Goal: Ask a question

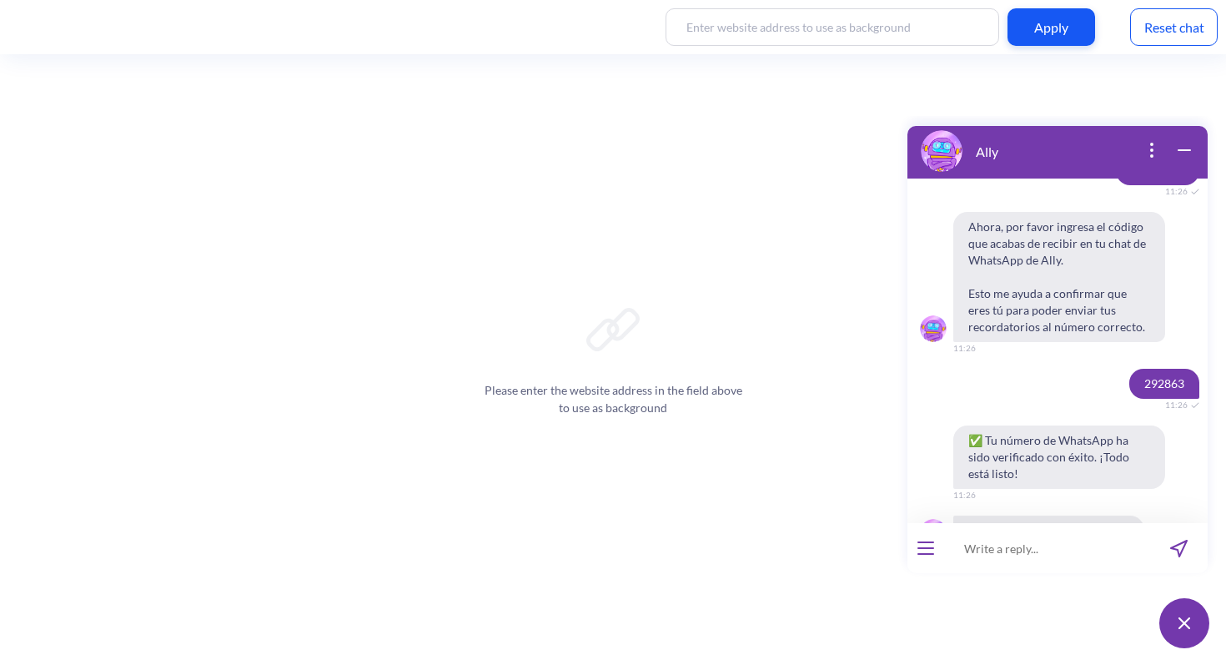
scroll to position [1522, 0]
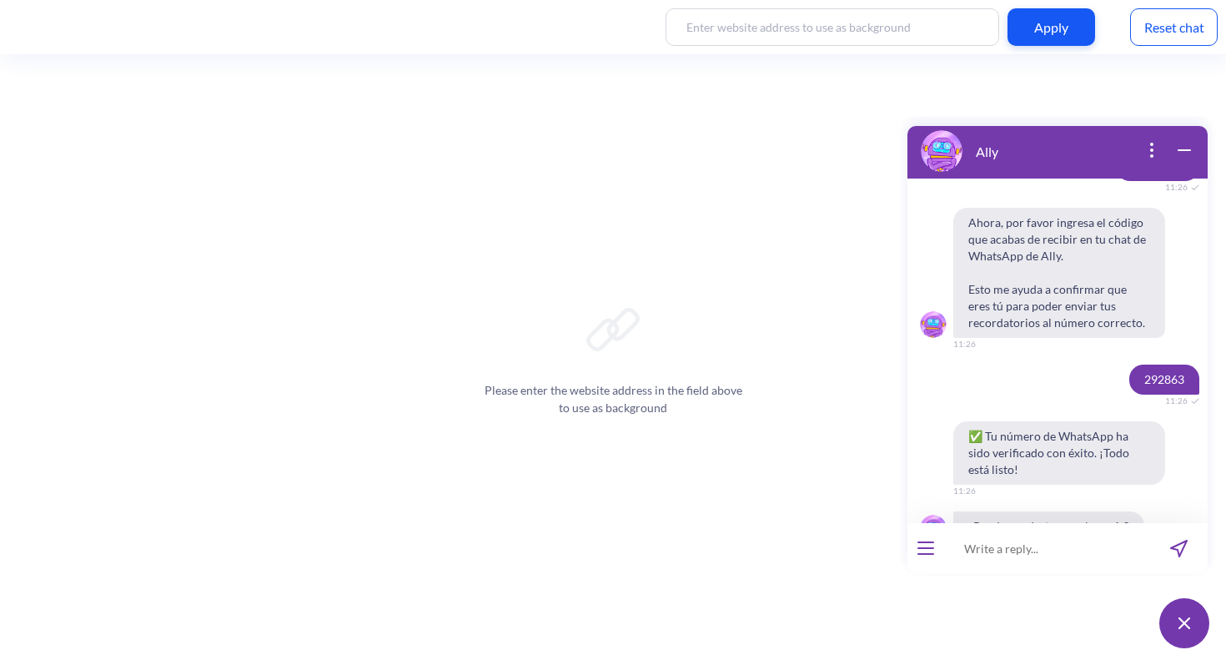
click at [1030, 577] on span "Menú principal" at bounding box center [1060, 583] width 70 height 13
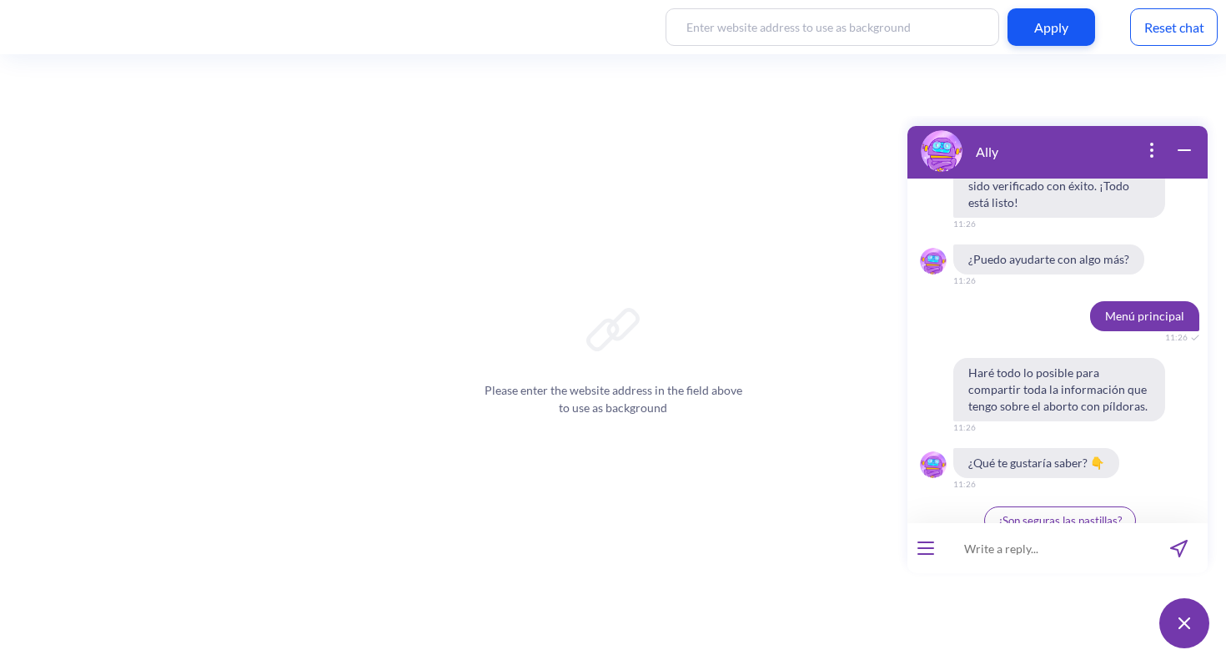
scroll to position [1790, 0]
click at [924, 555] on div at bounding box center [925, 548] width 37 height 50
click at [927, 545] on button "open menu" at bounding box center [925, 547] width 17 height 13
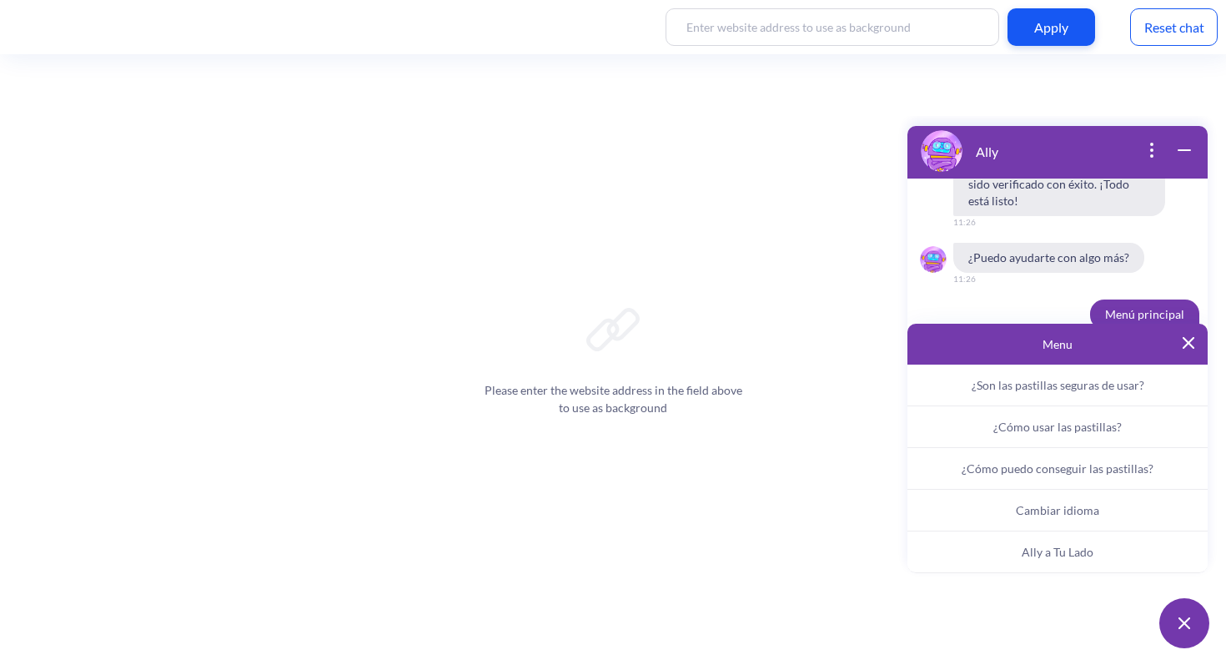
click at [1062, 548] on span "Ally a Tu Lado" at bounding box center [1058, 552] width 72 height 14
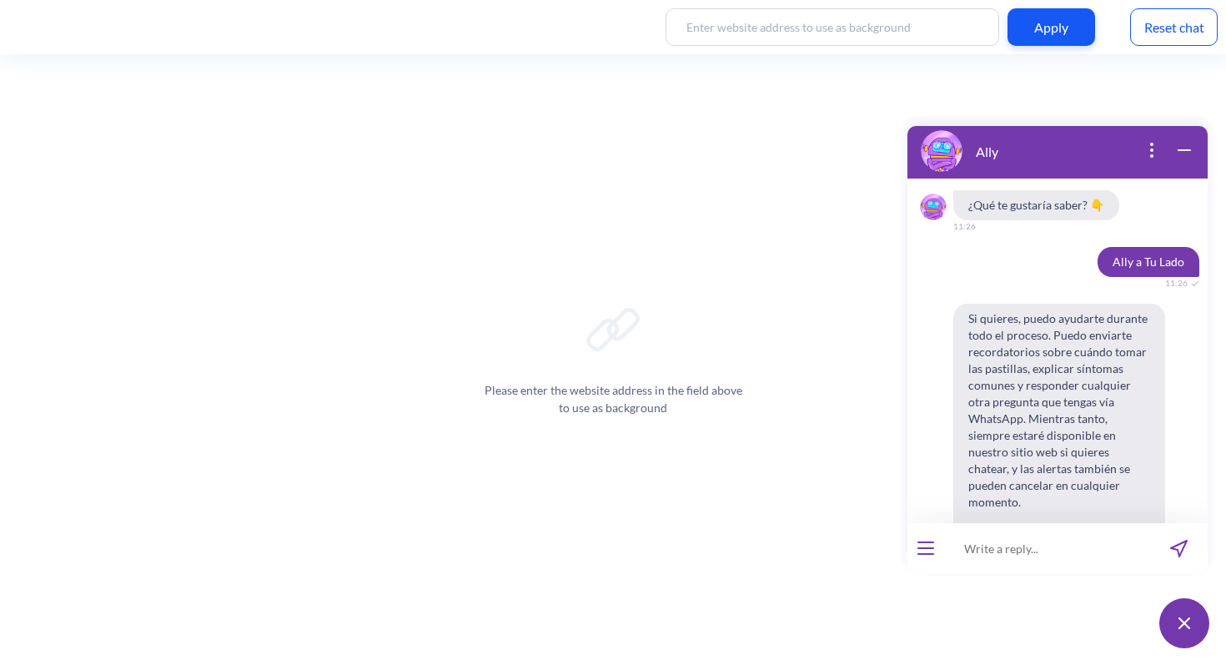
scroll to position [2056, 0]
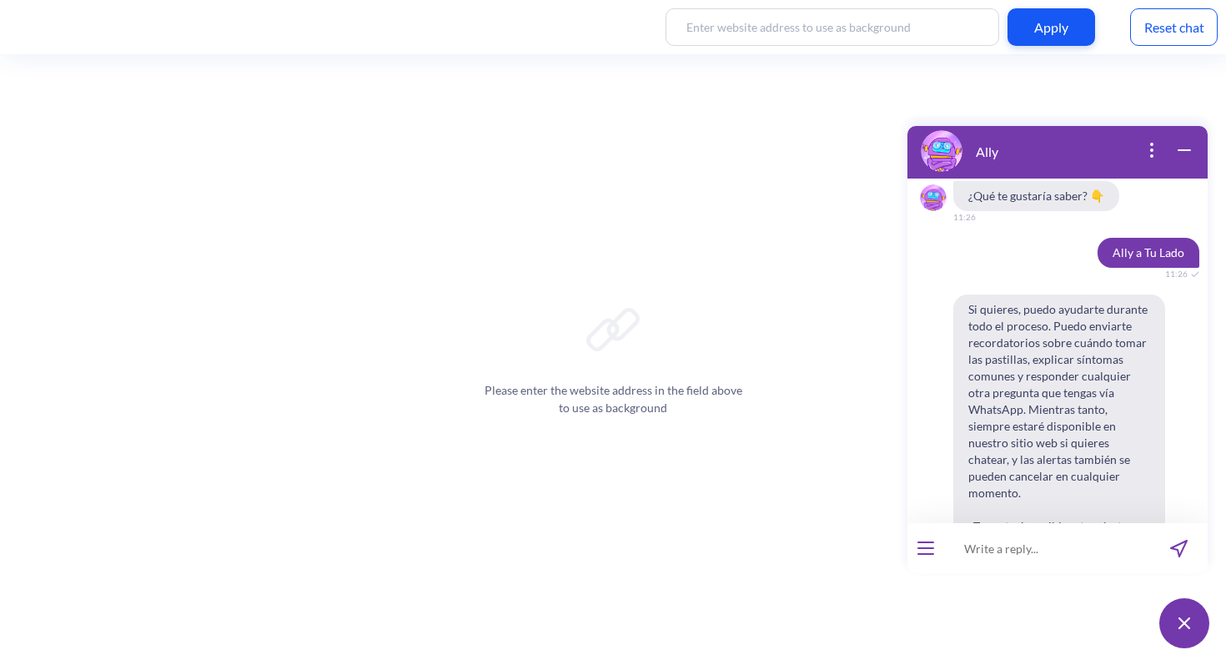
click at [1024, 586] on button "Sí" at bounding box center [1036, 600] width 37 height 28
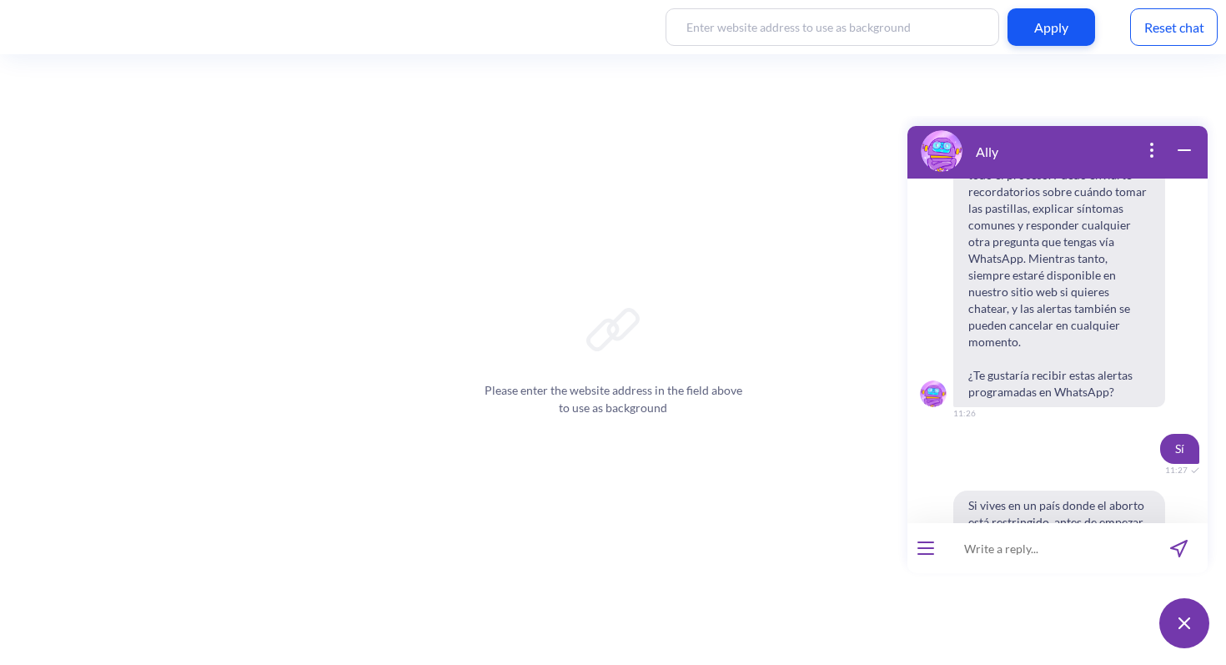
scroll to position [2253, 0]
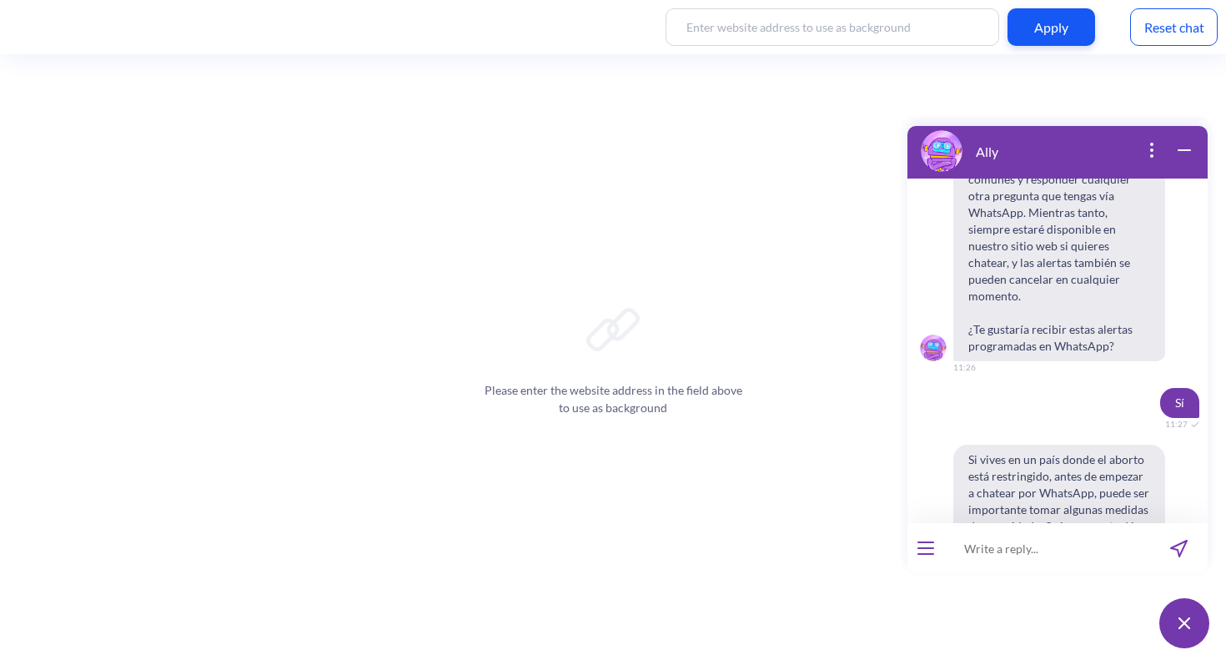
click at [1082, 594] on span "No" at bounding box center [1080, 600] width 14 height 13
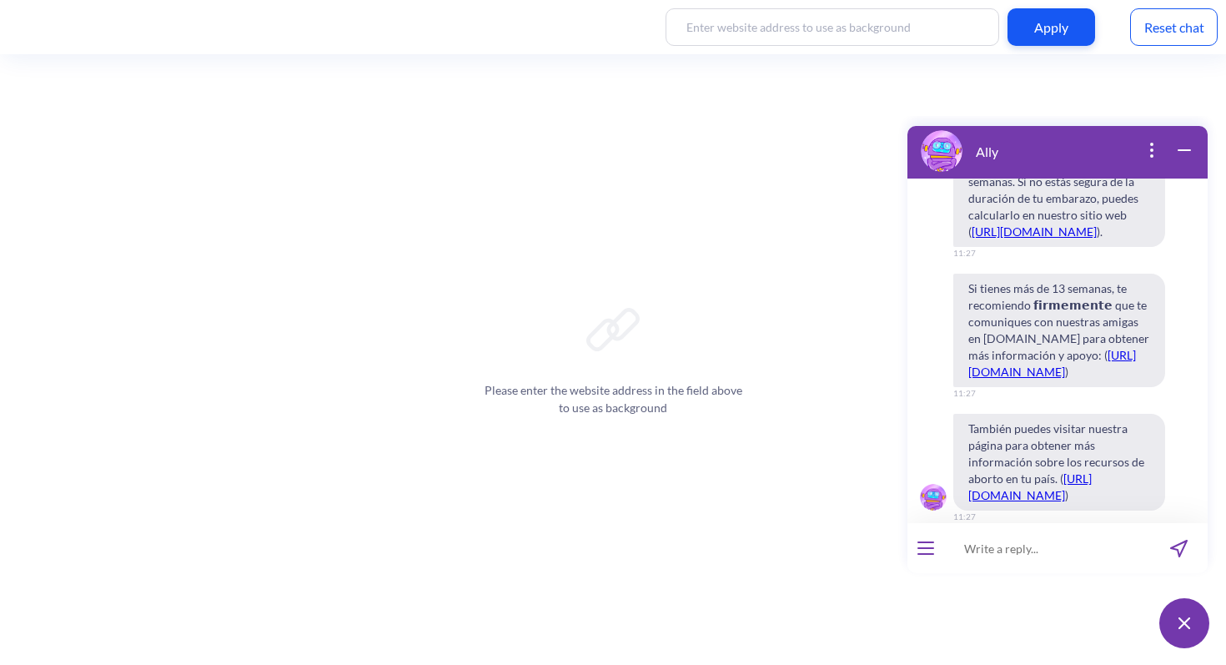
scroll to position [3227, 0]
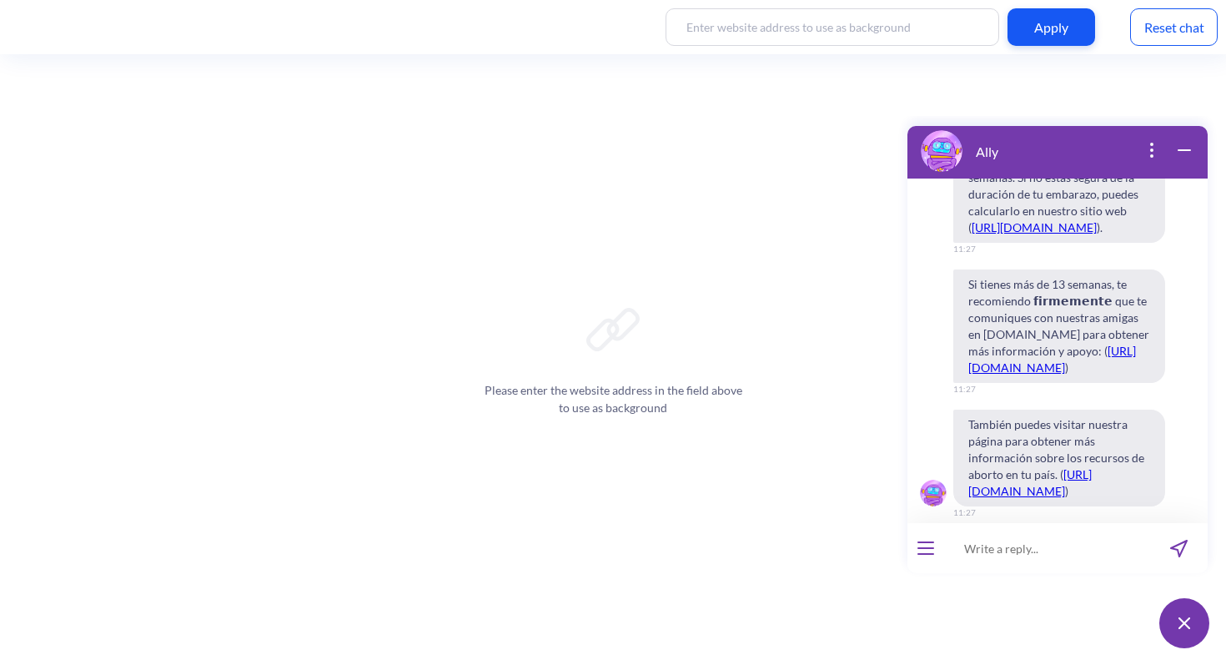
click at [1008, 542] on span "Continuar" at bounding box center [1009, 548] width 48 height 13
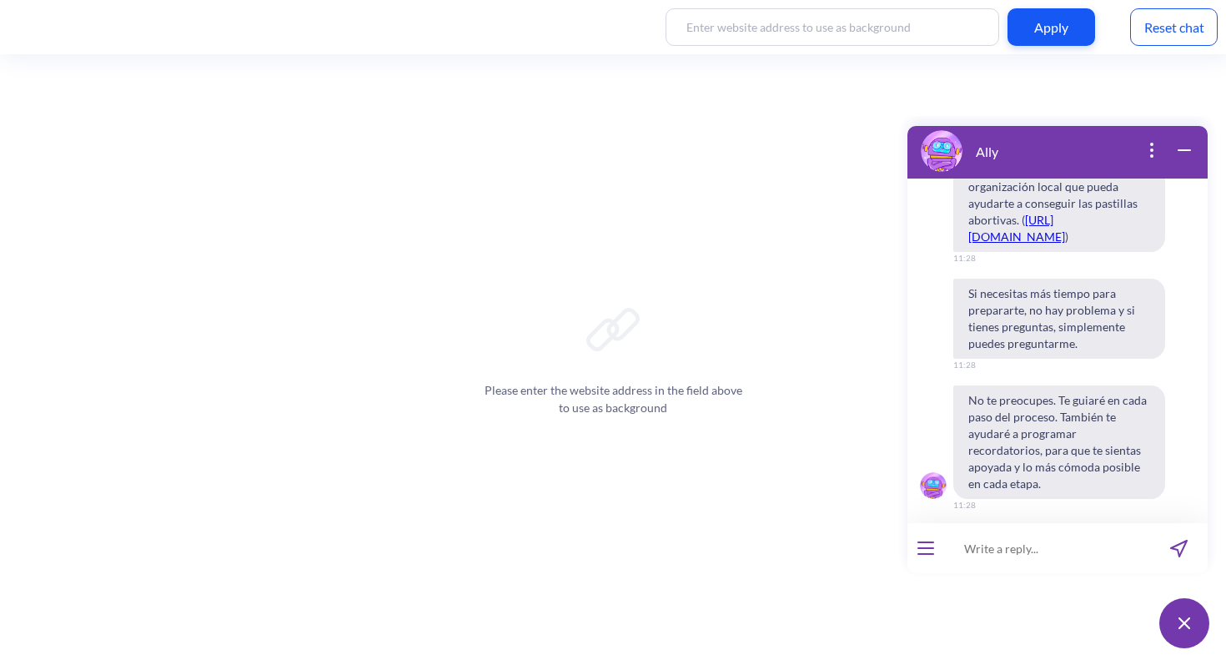
scroll to position [4033, 0]
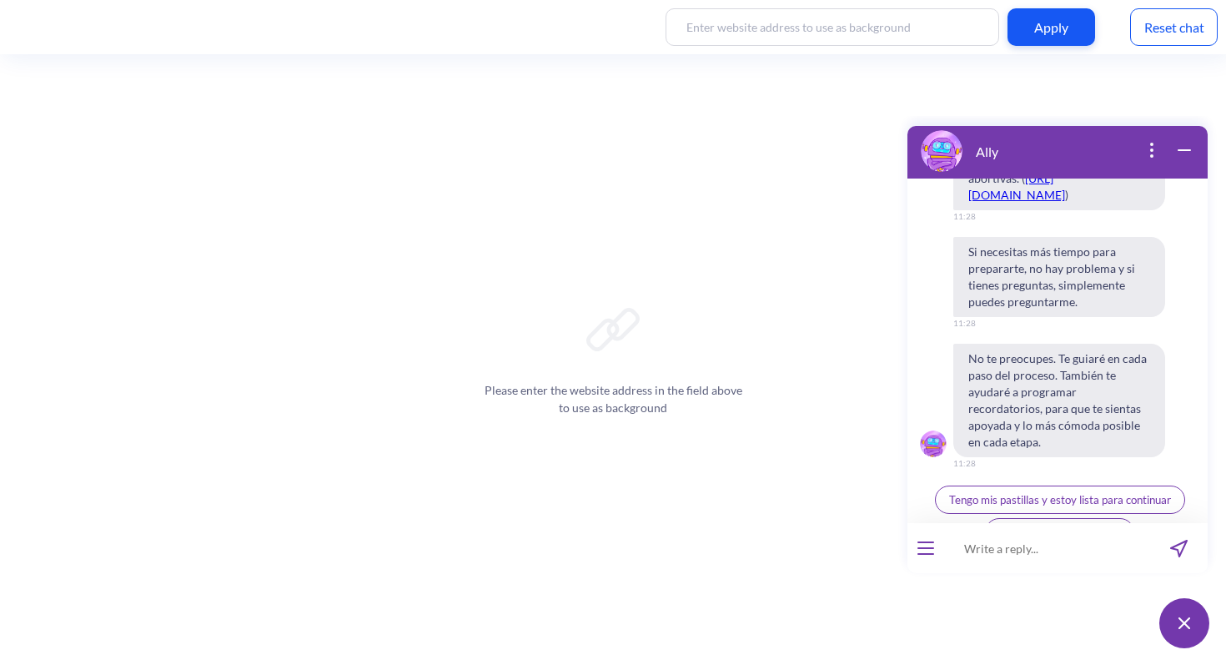
click at [1107, 493] on span "Tengo mis pastillas y estoy lista para continuar" at bounding box center [1060, 499] width 222 height 13
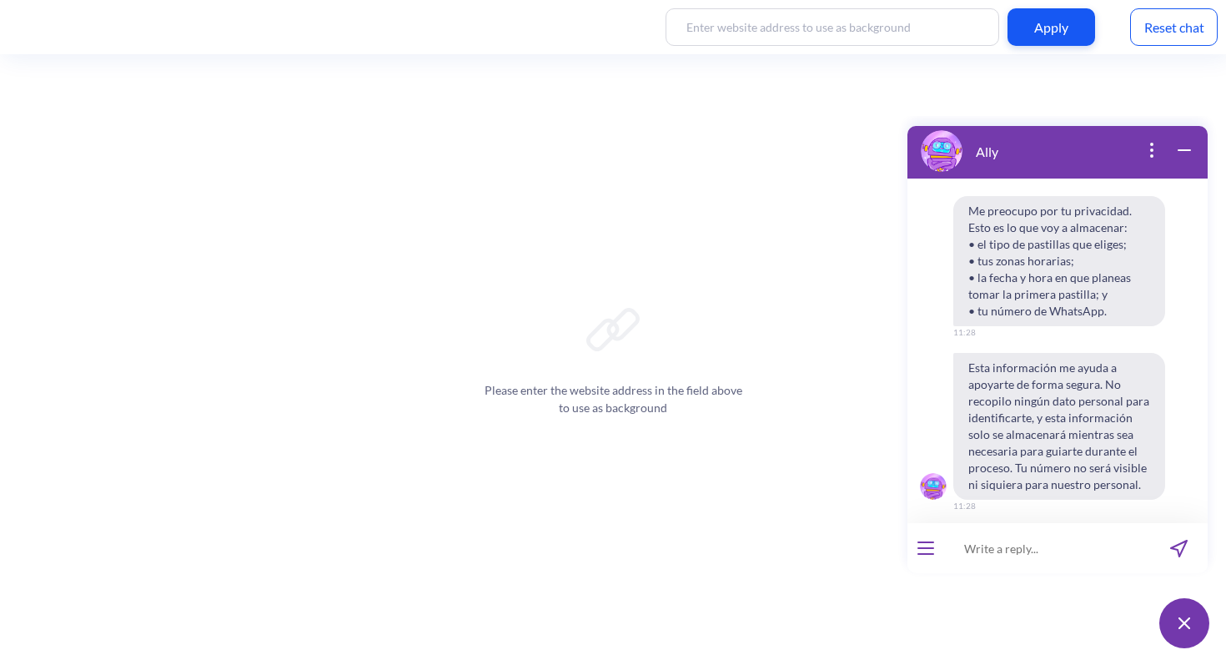
scroll to position [4404, 0]
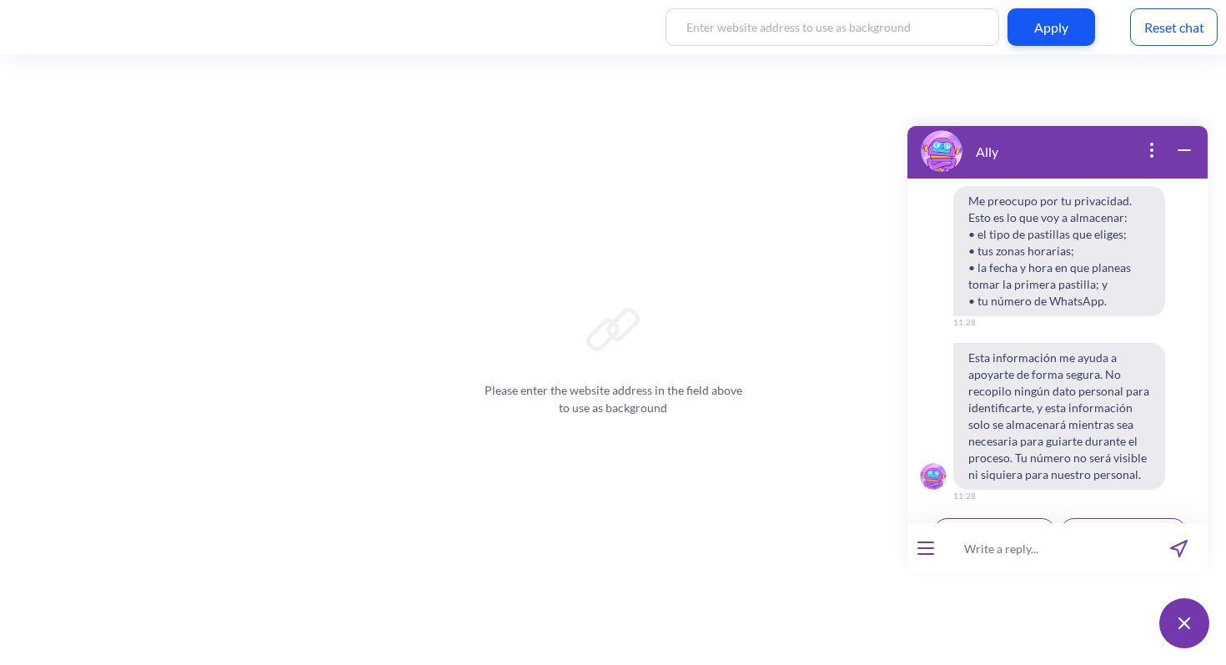
click at [996, 525] on span "Aceptar y continuar" at bounding box center [994, 531] width 94 height 13
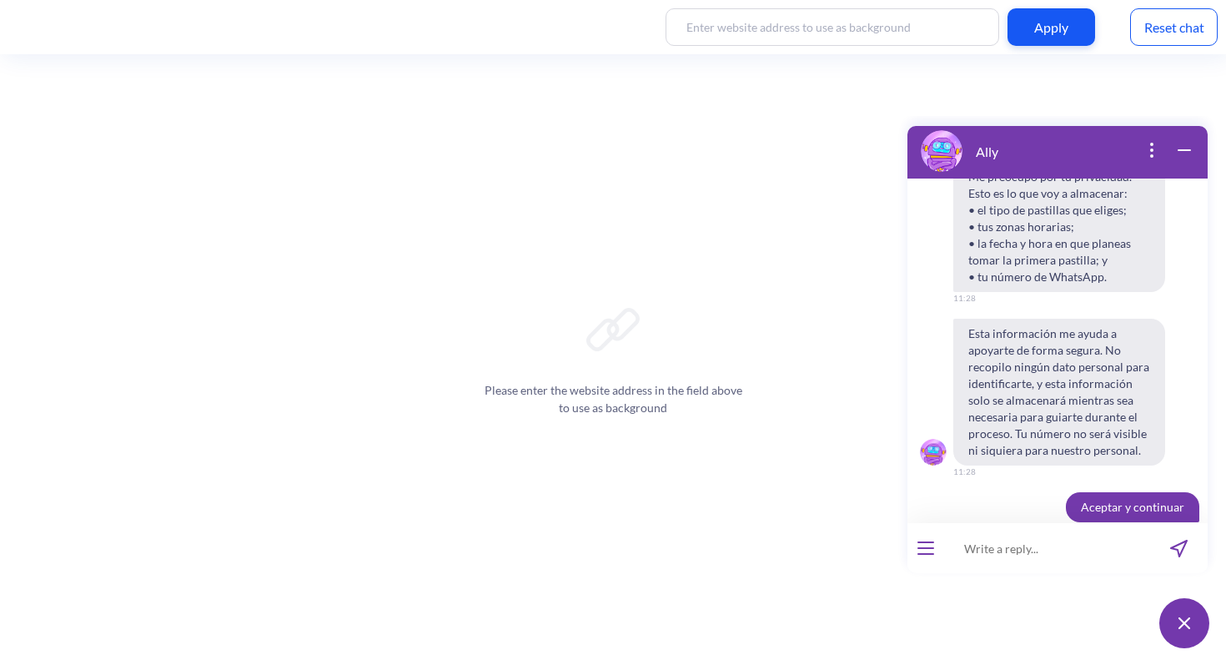
scroll to position [4668, 0]
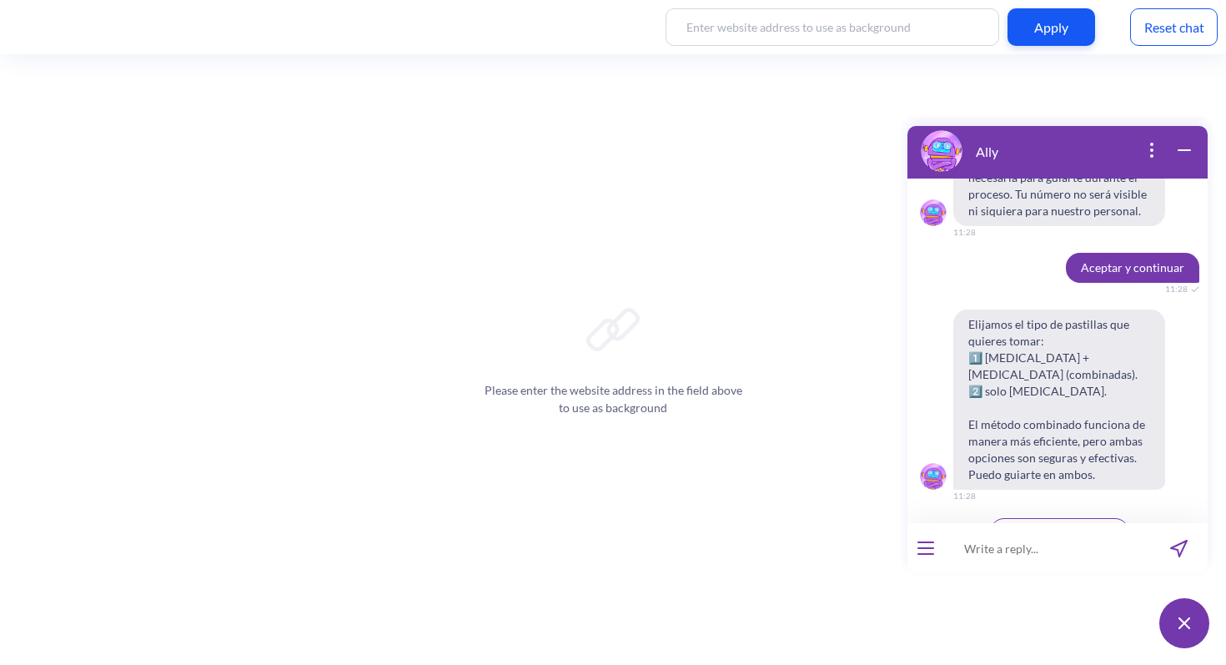
click at [1090, 558] on span "2: Solo [MEDICAL_DATA]" at bounding box center [1059, 564] width 123 height 13
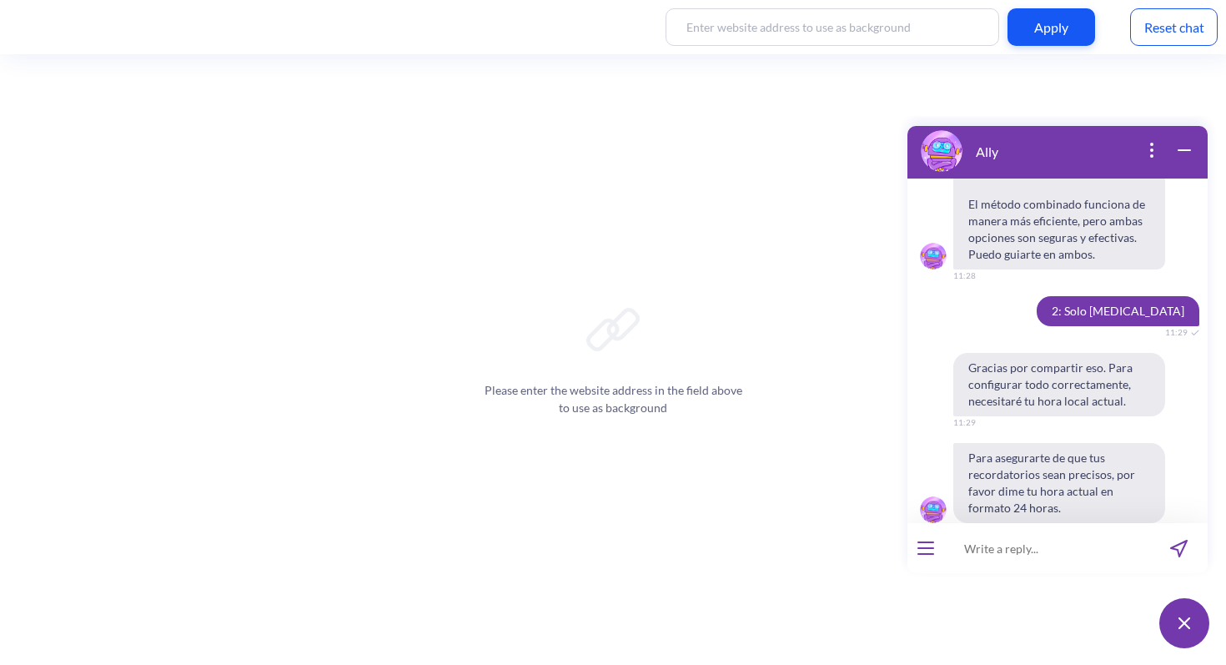
scroll to position [4889, 0]
click at [1002, 552] on input at bounding box center [1047, 548] width 206 height 50
type input "11:30"
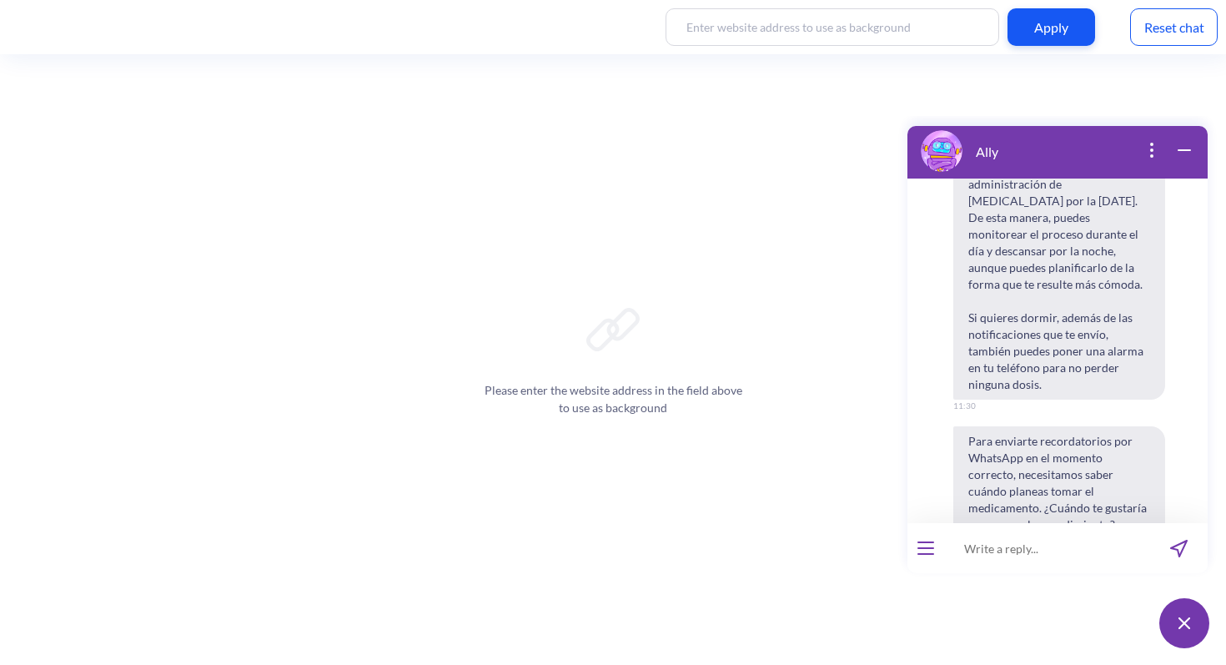
scroll to position [5516, 0]
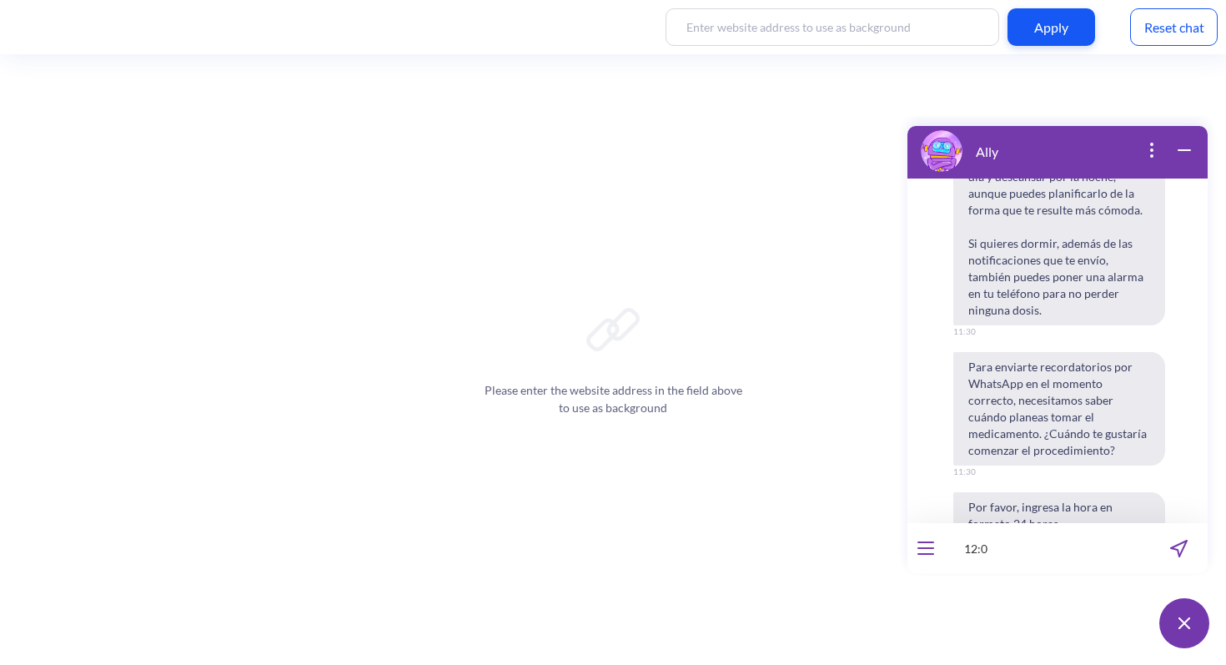
type input "12:00"
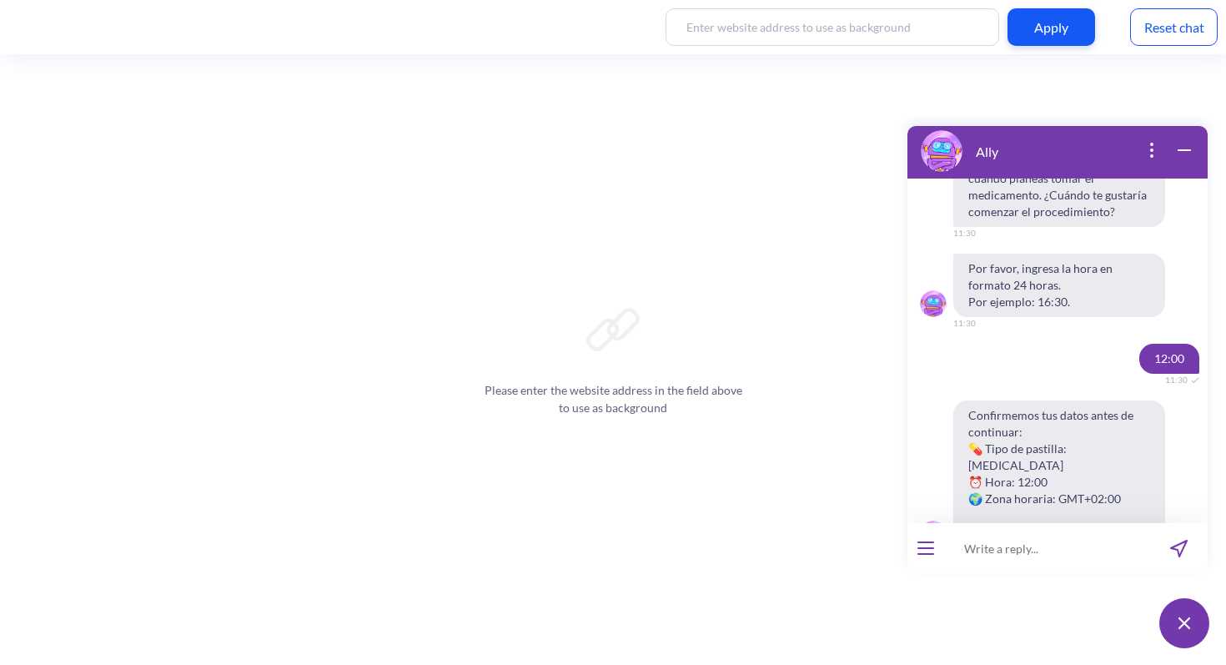
scroll to position [5762, 0]
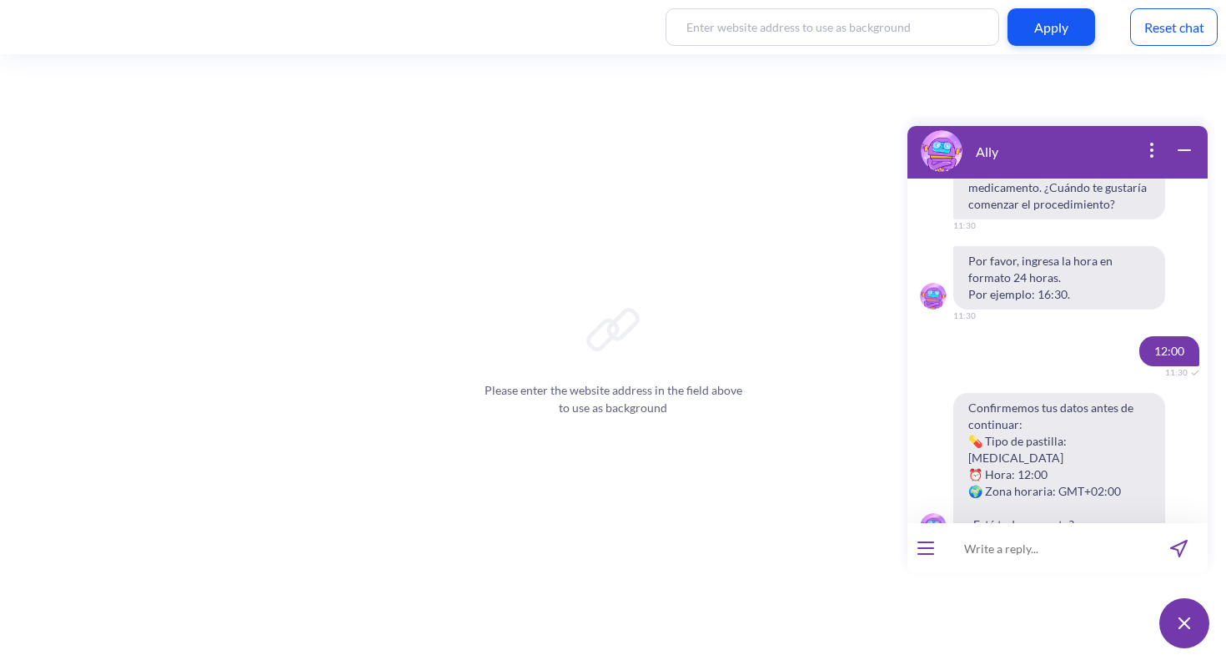
click at [992, 575] on span "Sí, está bien" at bounding box center [1000, 581] width 57 height 13
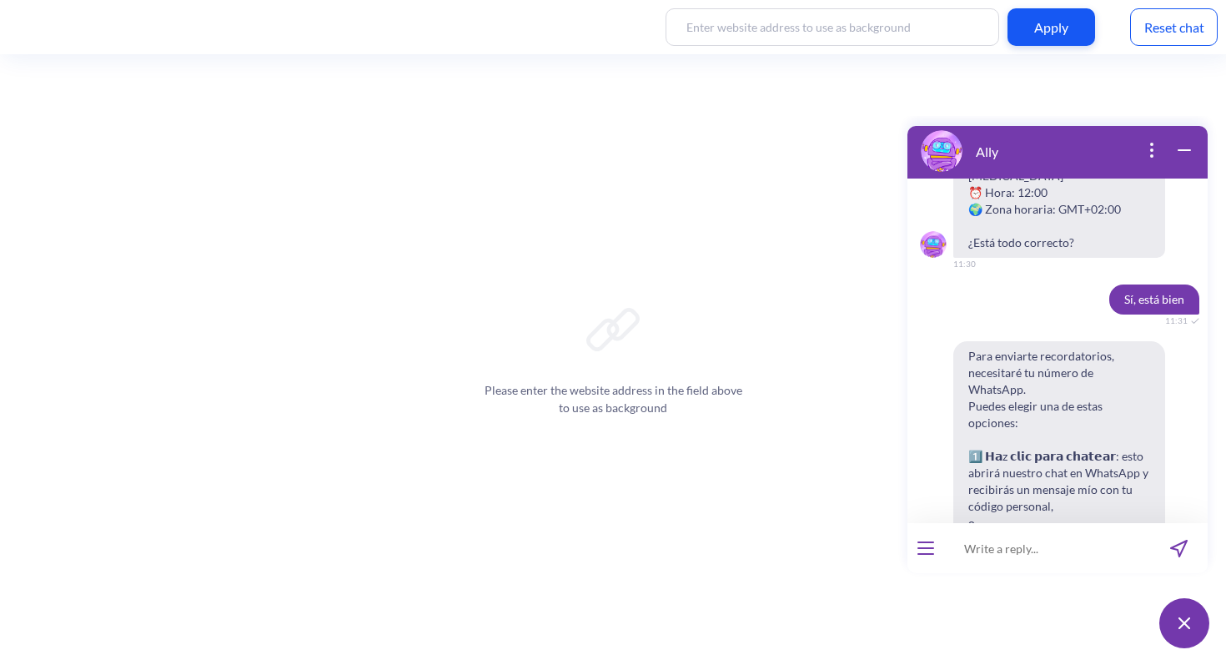
scroll to position [6091, 0]
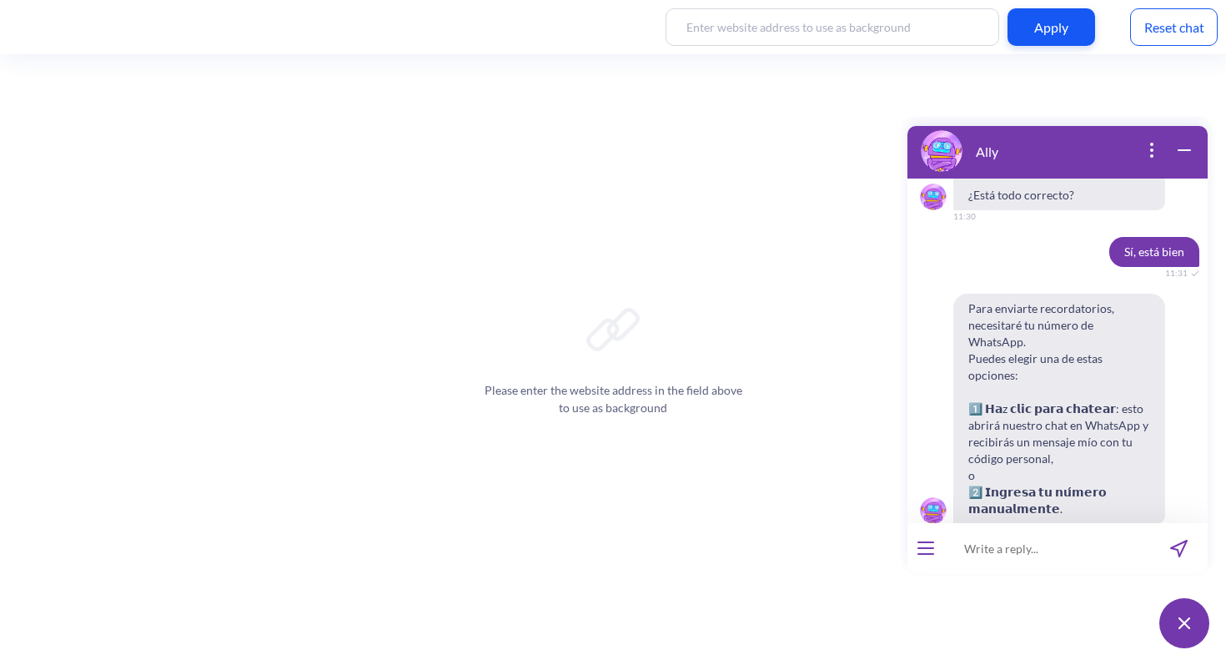
click at [1044, 560] on span "Hacer clic para chatear" at bounding box center [989, 566] width 110 height 13
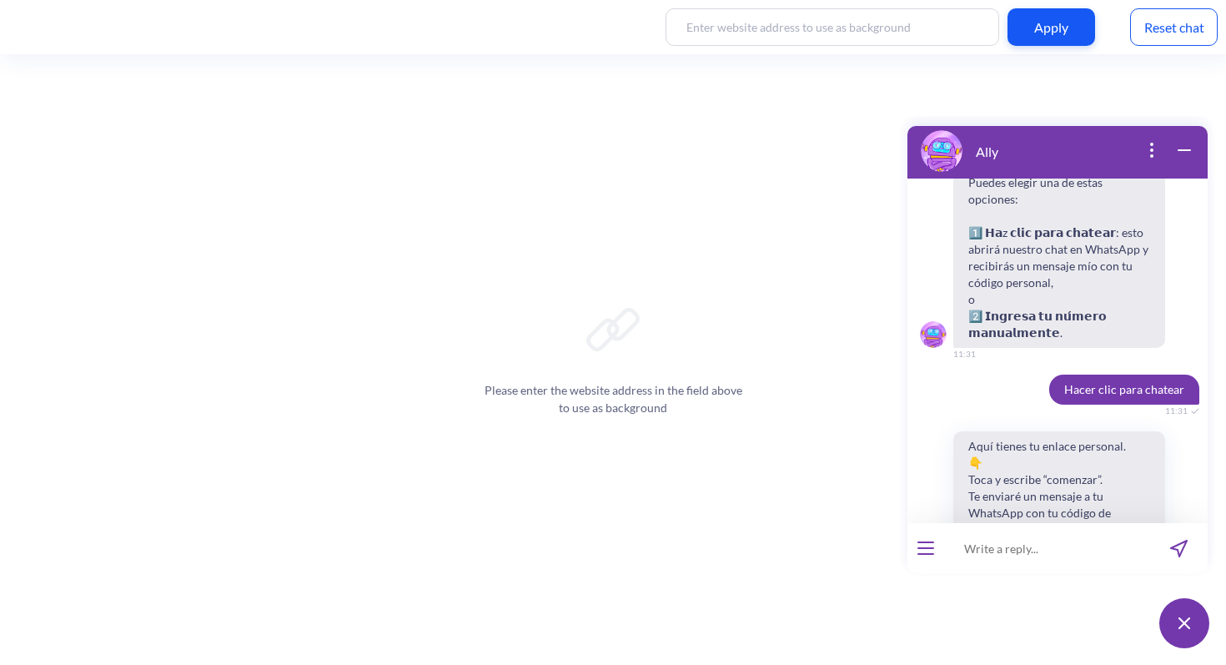
scroll to position [6270, 0]
click at [1080, 542] on button "Abrir chat de WhatsApp" at bounding box center [1059, 557] width 212 height 30
click at [1052, 608] on span "Continuar" at bounding box center [1060, 614] width 48 height 13
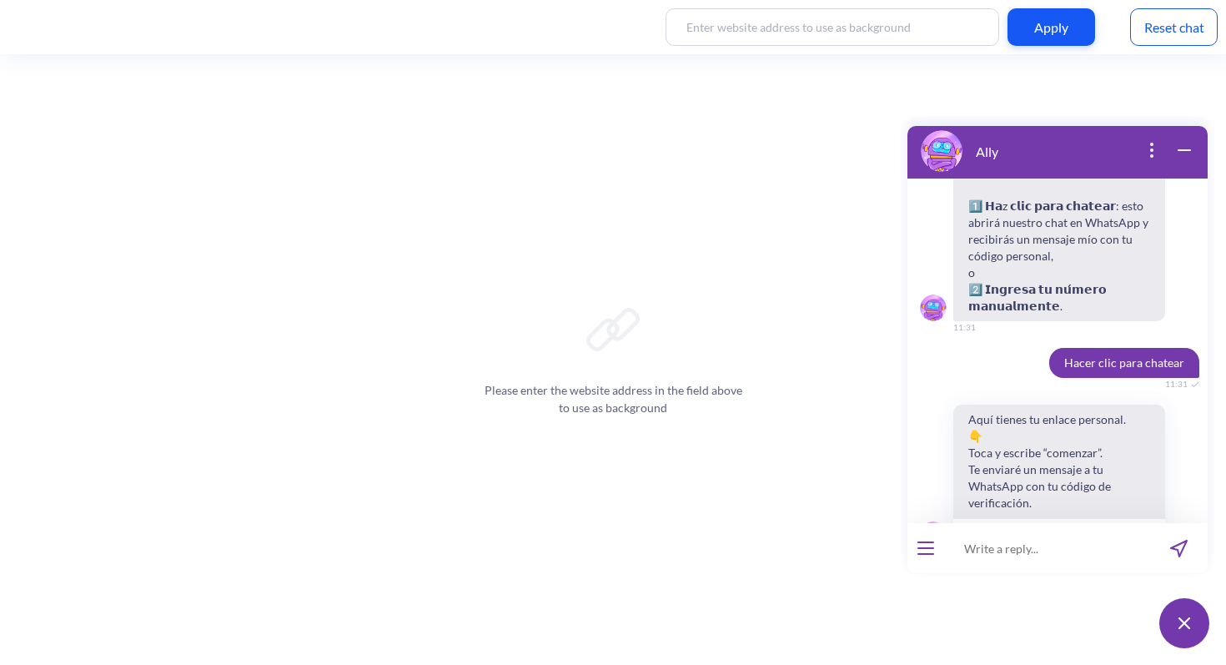
scroll to position [6311, 0]
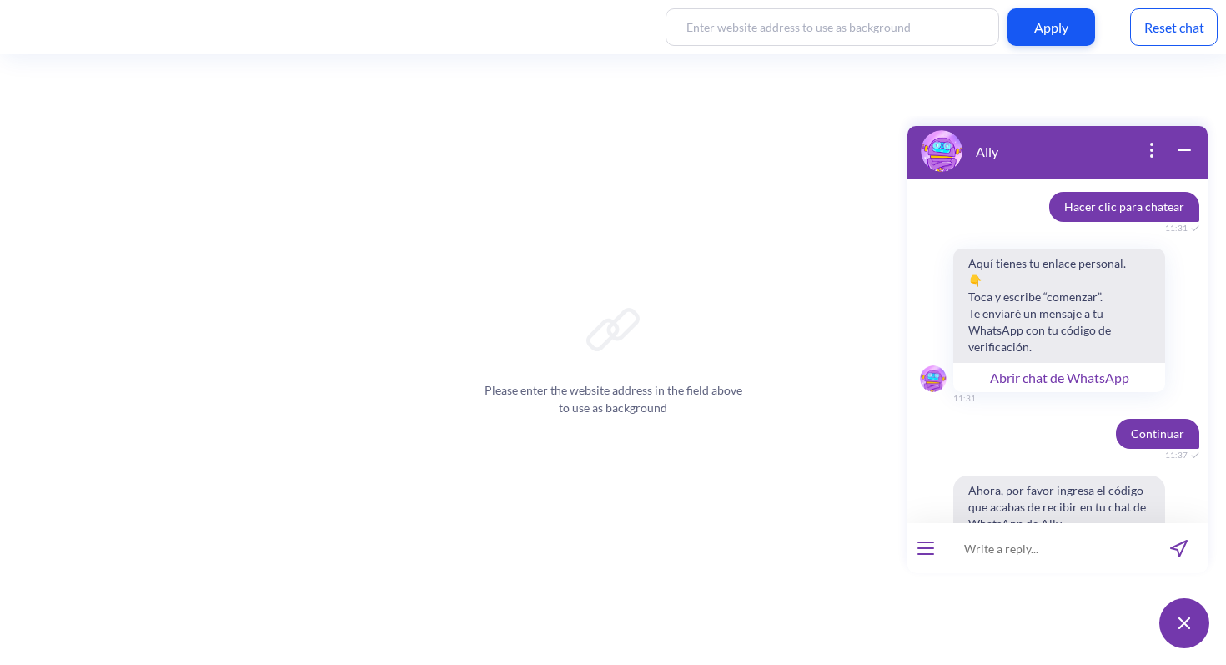
click at [1013, 551] on input at bounding box center [1047, 548] width 206 height 50
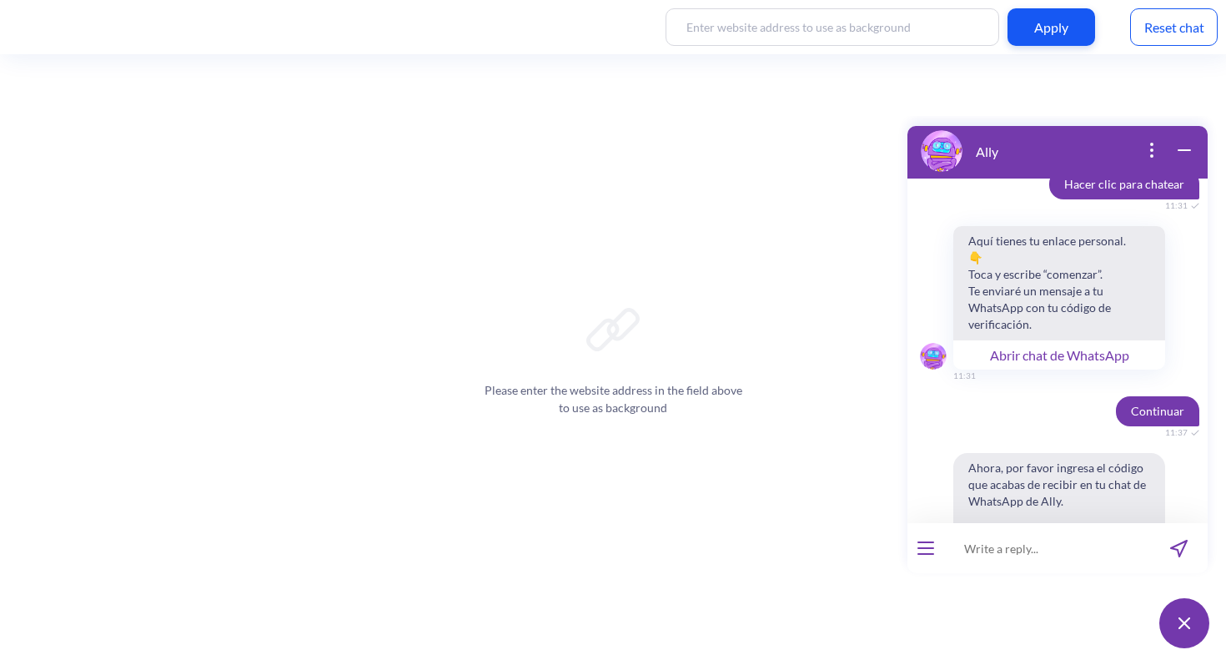
scroll to position [6483, 0]
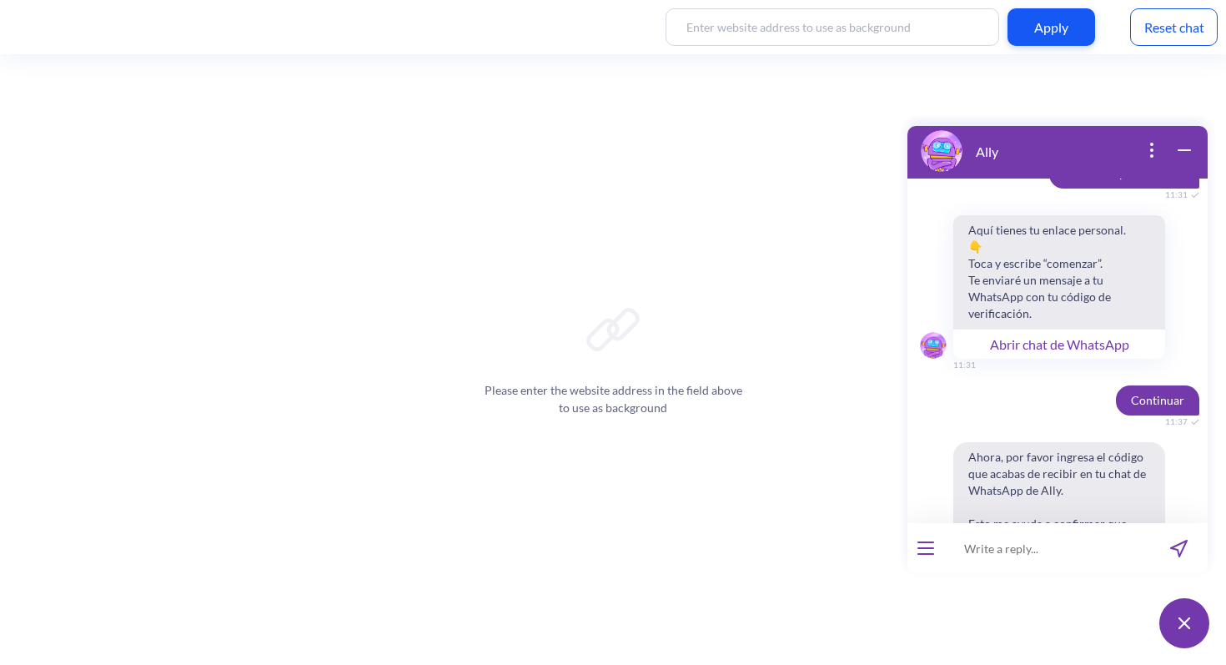
click at [996, 555] on input at bounding box center [1047, 548] width 206 height 50
paste input "914499"
type input "914499"
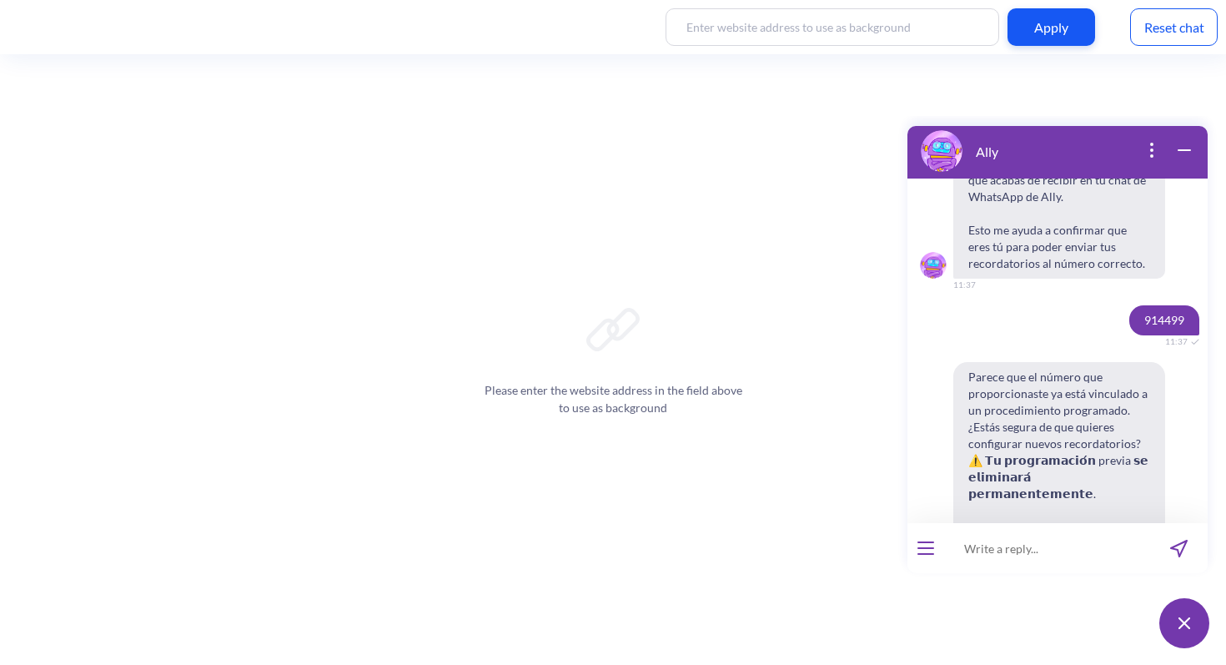
scroll to position [6779, 0]
click at [1033, 625] on span "Confirmar actualización" at bounding box center [1003, 631] width 113 height 13
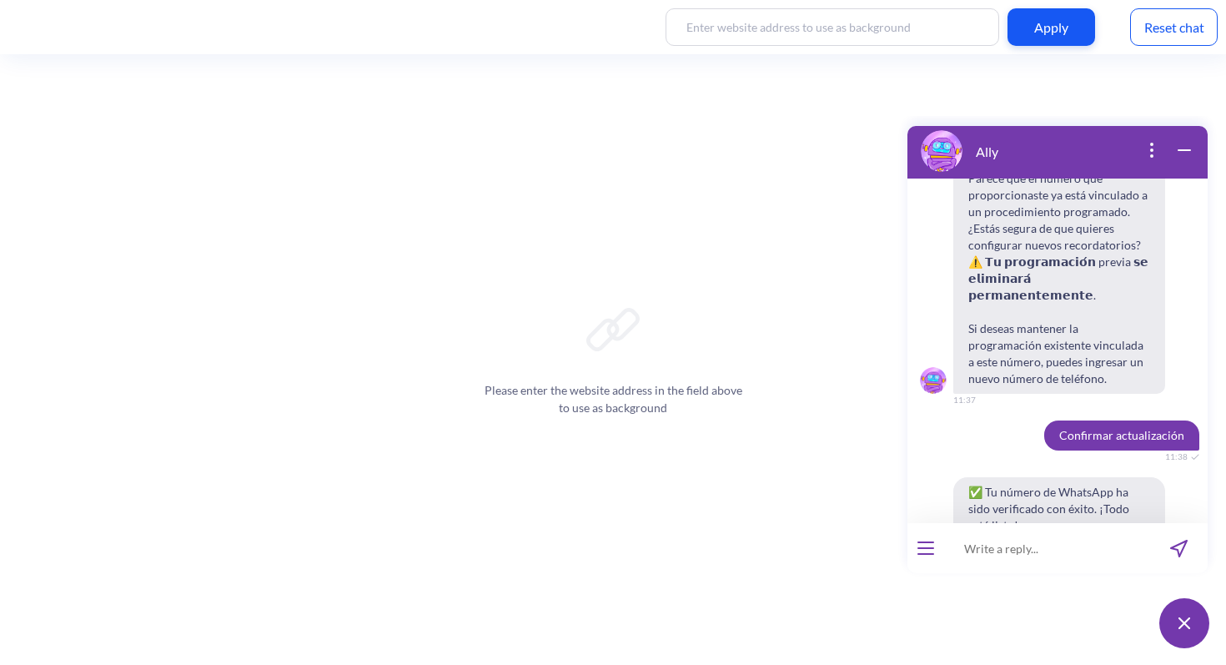
scroll to position [6984, 0]
